Goal: Find specific page/section: Find specific page/section

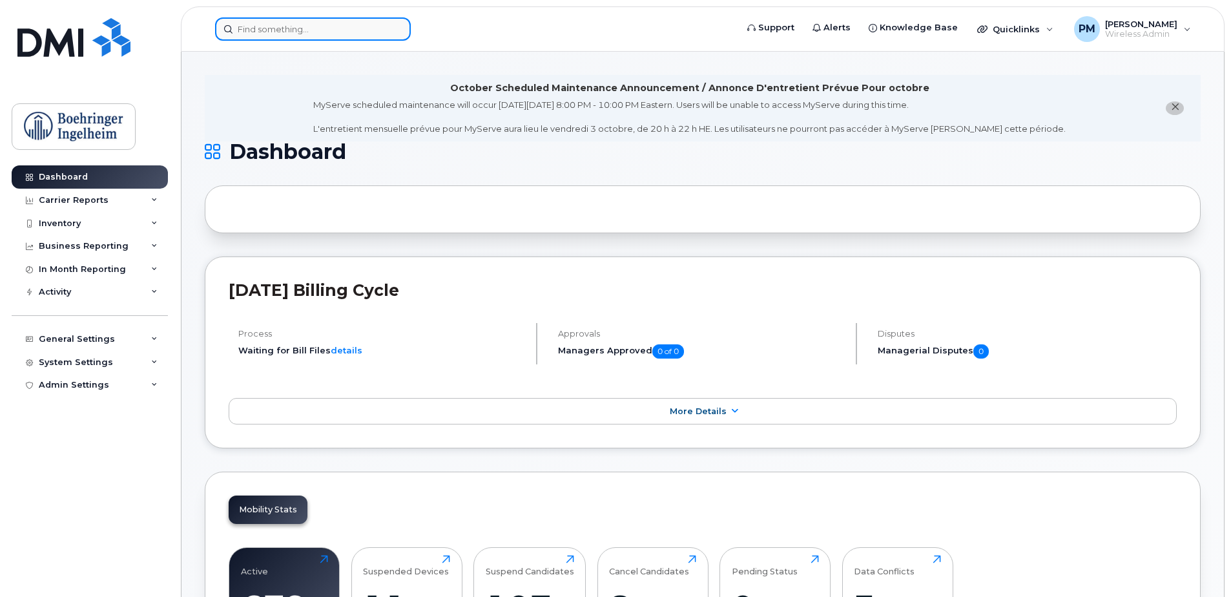
click at [299, 26] on input at bounding box center [313, 28] width 196 height 23
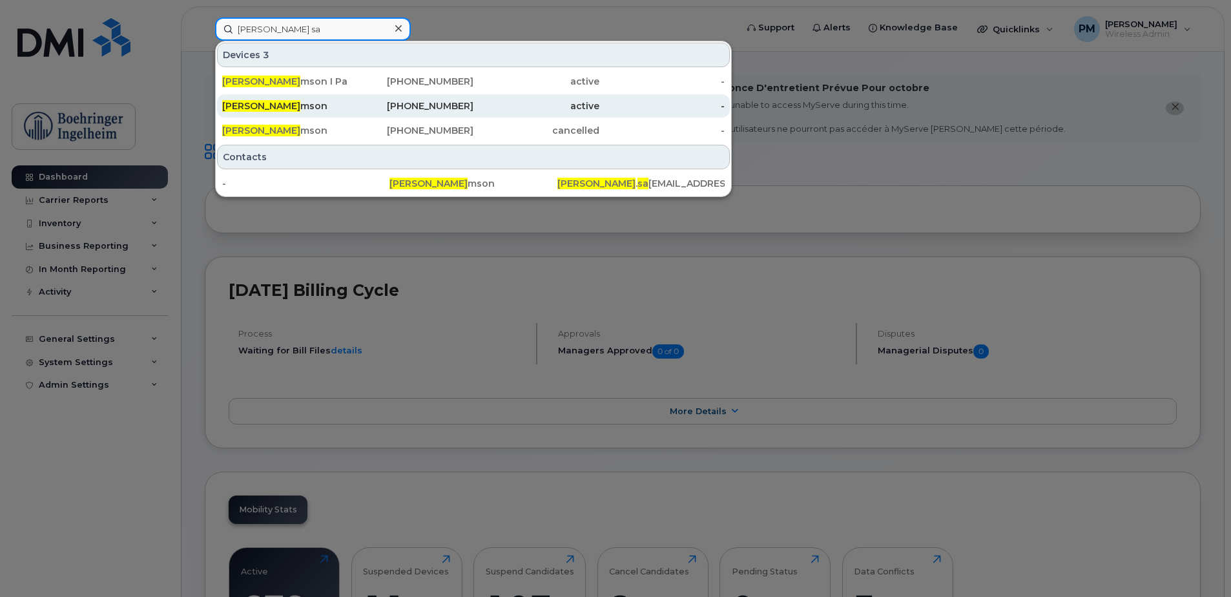
type input "[PERSON_NAME] sa"
click at [293, 107] on div "[PERSON_NAME] mson" at bounding box center [285, 105] width 126 height 13
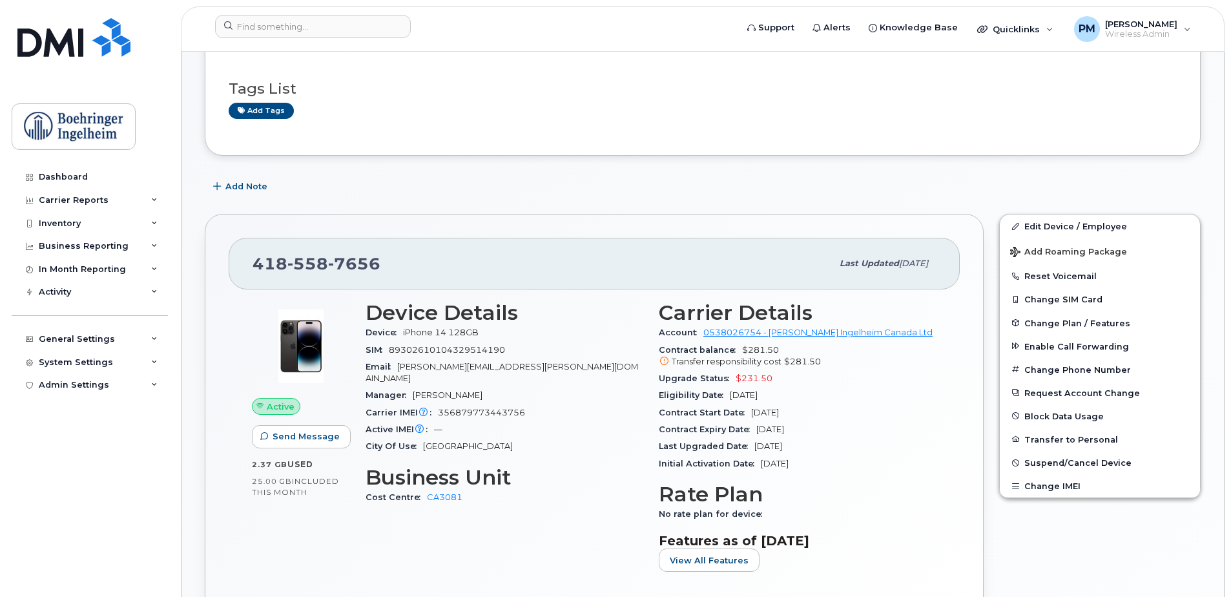
scroll to position [266, 0]
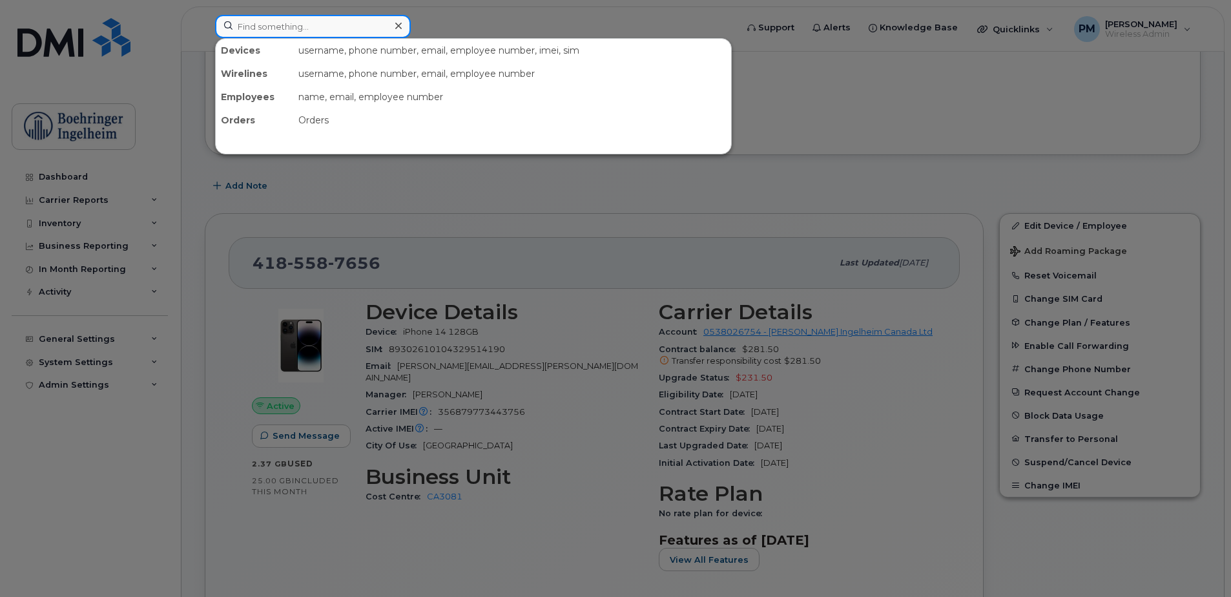
click at [258, 32] on input at bounding box center [313, 26] width 196 height 23
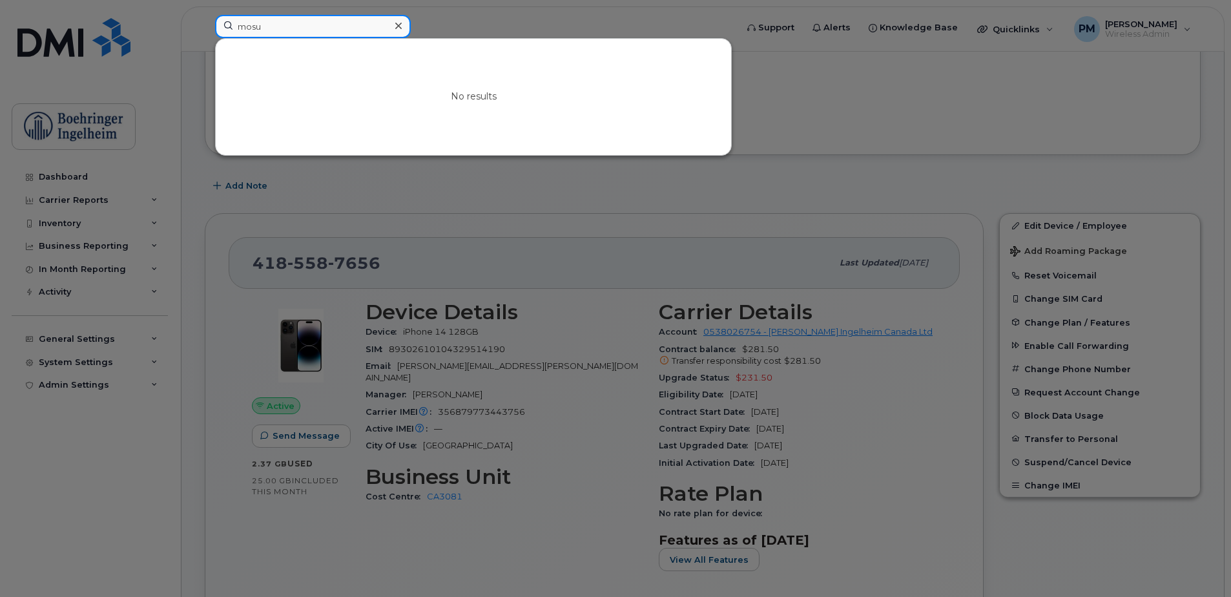
type input "mosu"
